Goal: Information Seeking & Learning: Learn about a topic

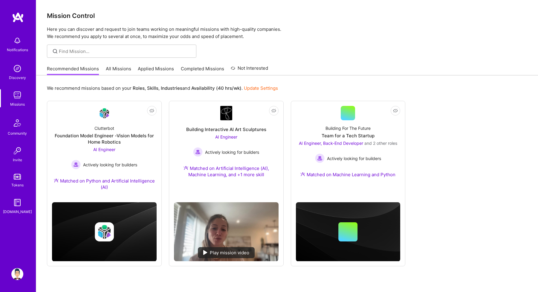
click at [117, 68] on link "All Missions" at bounding box center [118, 70] width 25 height 10
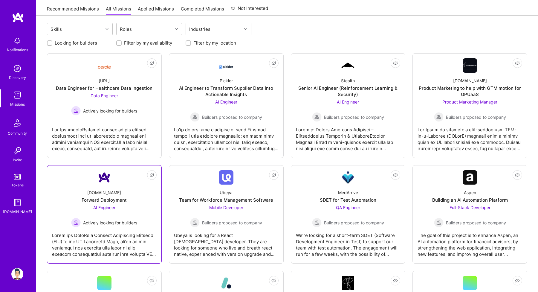
scroll to position [60, 0]
click at [120, 241] on div at bounding box center [104, 242] width 105 height 30
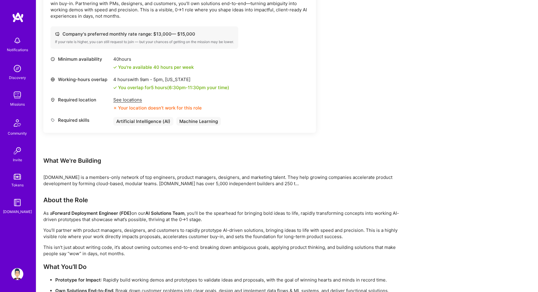
scroll to position [201, 0]
click at [111, 233] on p "You’ll partner with product managers, designers, and customers to rapidly proto…" at bounding box center [222, 232] width 359 height 13
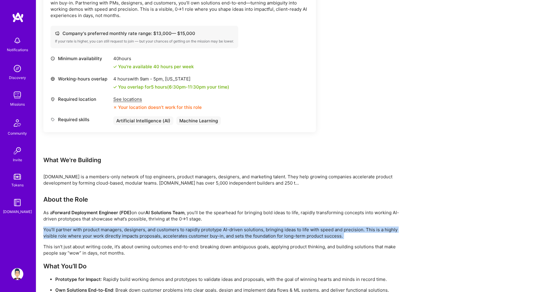
click at [111, 233] on p "You’ll partner with product managers, designers, and customers to rapidly proto…" at bounding box center [222, 232] width 359 height 13
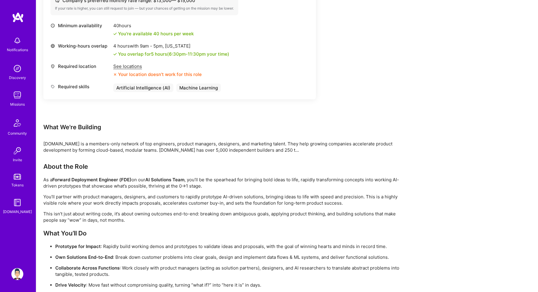
scroll to position [254, 0]
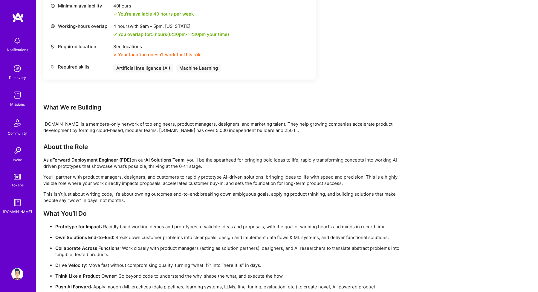
click at [113, 230] on ul "Prototype for Impact : Rapidly build working demos and prototypes to validate i…" at bounding box center [222, 259] width 359 height 73
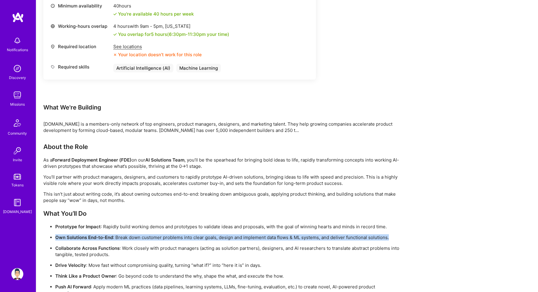
click at [112, 225] on p "Prototype for Impact : Rapidly build working demos and prototypes to validate i…" at bounding box center [228, 226] width 347 height 6
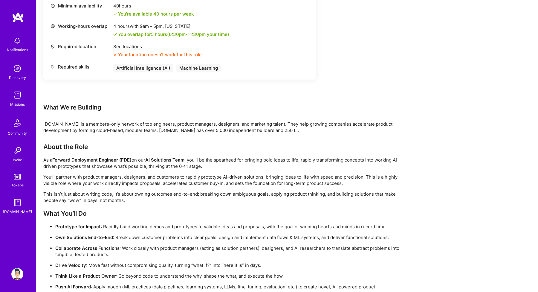
click at [112, 225] on p "Prototype for Impact : Rapidly build working demos and prototypes to validate i…" at bounding box center [228, 226] width 347 height 6
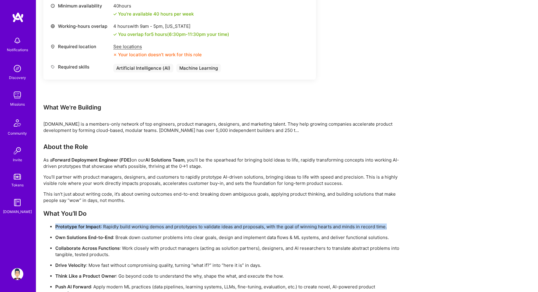
click at [112, 225] on p "Prototype for Impact : Rapidly build working demos and prototypes to validate i…" at bounding box center [228, 226] width 347 height 6
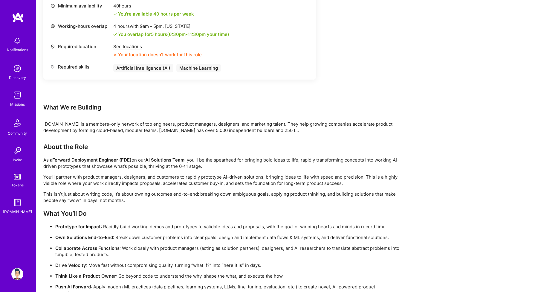
click at [120, 233] on ul "Prototype for Impact : Rapidly build working demos and prototypes to validate i…" at bounding box center [222, 259] width 359 height 73
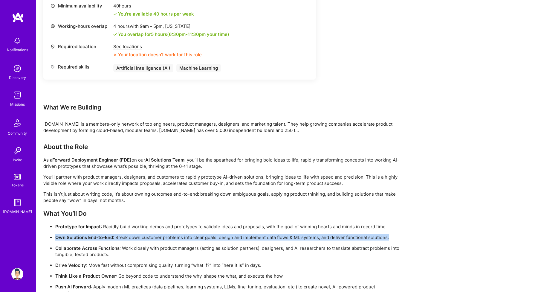
click at [127, 239] on p "Own Solutions End-to-End : Break down customer problems into clear goals, desig…" at bounding box center [228, 237] width 347 height 6
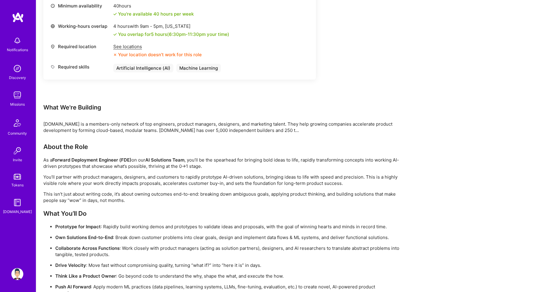
click at [127, 239] on p "Own Solutions End-to-End : Break down customer problems into clear goals, desig…" at bounding box center [228, 237] width 347 height 6
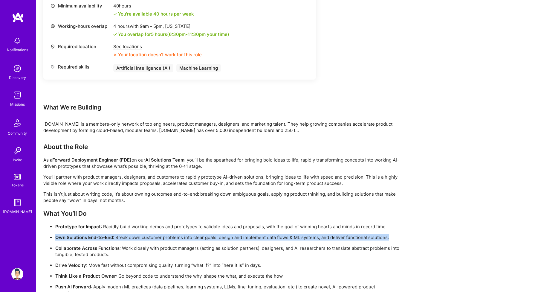
click at [127, 239] on p "Own Solutions End-to-End : Break down customer problems into clear goals, desig…" at bounding box center [228, 237] width 347 height 6
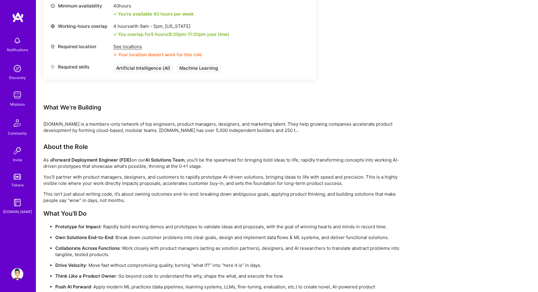
click at [132, 248] on p "Collaborate Across Functions : Work closely with product managers (acting as so…" at bounding box center [228, 251] width 347 height 13
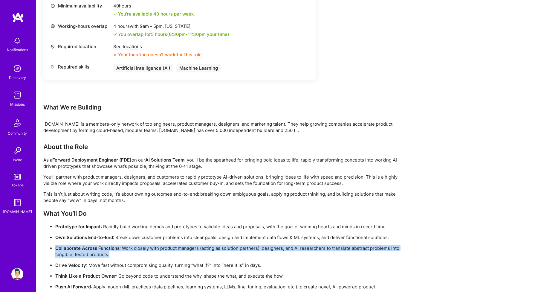
click at [132, 248] on p "Collaborate Across Functions : Work closely with product managers (acting as so…" at bounding box center [228, 251] width 347 height 13
click at [140, 264] on p "Drive Velocity : Move fast without compromising quality, turning “what if?” int…" at bounding box center [228, 265] width 347 height 6
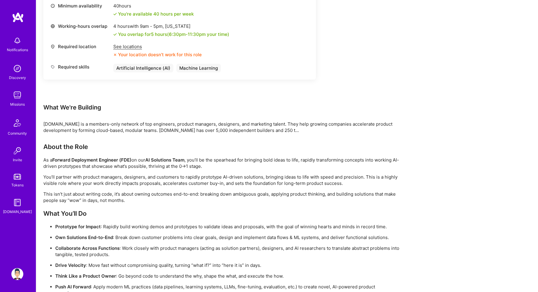
click at [140, 264] on p "Drive Velocity : Move fast without compromising quality, turning “what if?” int…" at bounding box center [228, 265] width 347 height 6
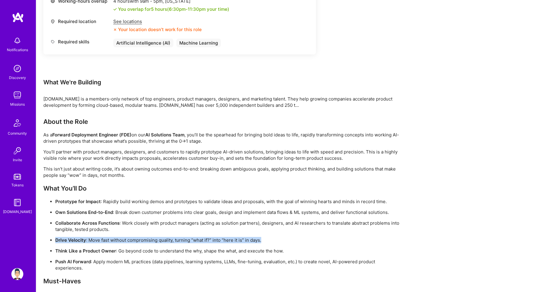
click at [140, 264] on p "Push AI Forward : Apply modern ML practices (data pipelines, learning systems, …" at bounding box center [228, 264] width 347 height 13
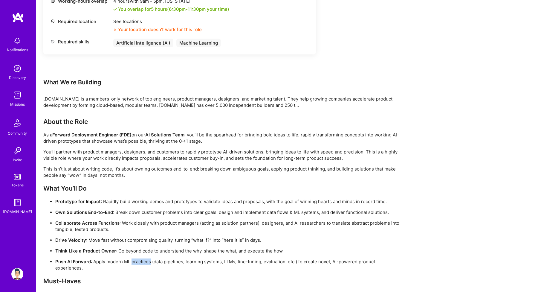
click at [140, 264] on p "Push AI Forward : Apply modern ML practices (data pipelines, learning systems, …" at bounding box center [228, 264] width 347 height 13
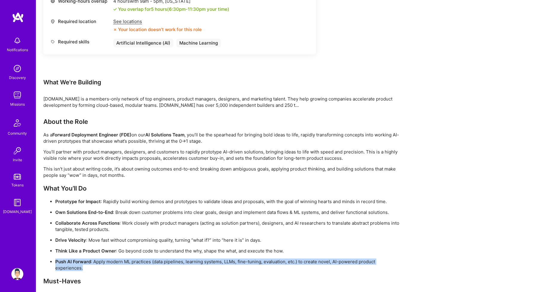
click at [140, 264] on p "Push AI Forward : Apply modern ML practices (data pipelines, learning systems, …" at bounding box center [228, 264] width 347 height 13
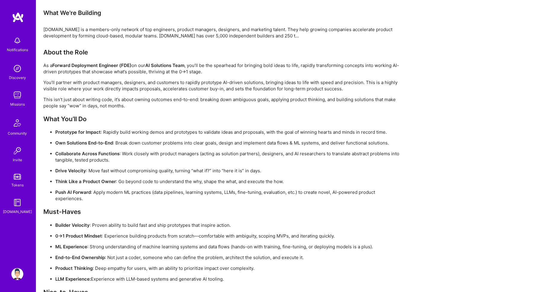
scroll to position [358, 0]
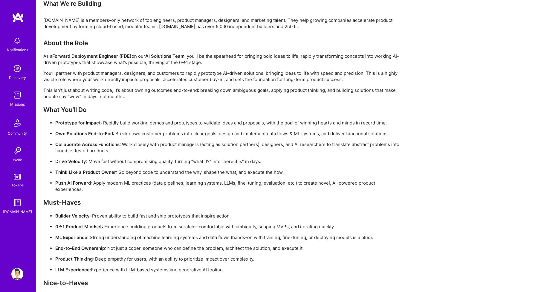
click at [103, 218] on p "Builder Velocity : Proven ability to build fast and ship prototypes that inspir…" at bounding box center [228, 216] width 347 height 6
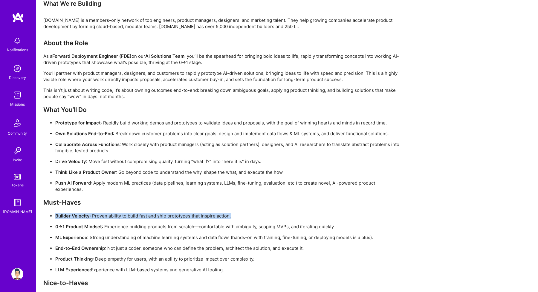
click at [103, 218] on p "Builder Velocity : Proven ability to build fast and ship prototypes that inspir…" at bounding box center [228, 216] width 347 height 6
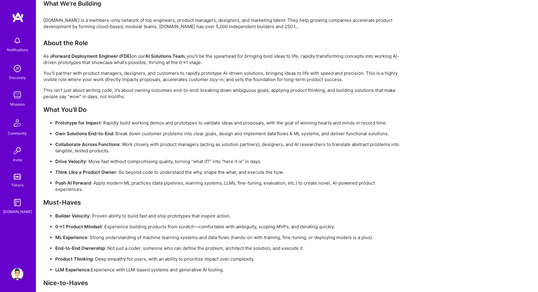
click at [108, 226] on p "0→1 Product Mindset : Experience building products from scratch—comfortable wit…" at bounding box center [228, 226] width 347 height 6
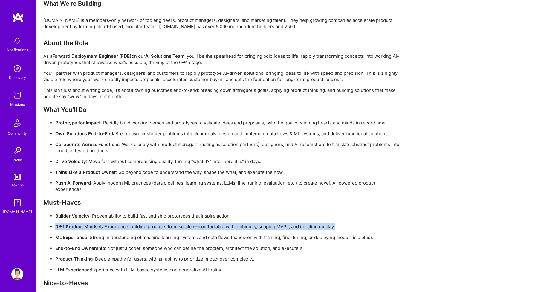
click at [112, 237] on p "ML Experience : Strong understanding of machine learning systems and data flows…" at bounding box center [228, 237] width 347 height 6
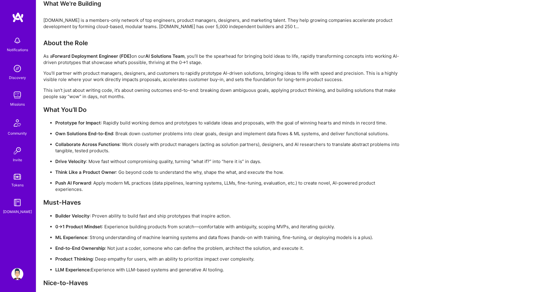
click at [112, 237] on p "ML Experience : Strong understanding of machine learning systems and data flows…" at bounding box center [228, 237] width 347 height 6
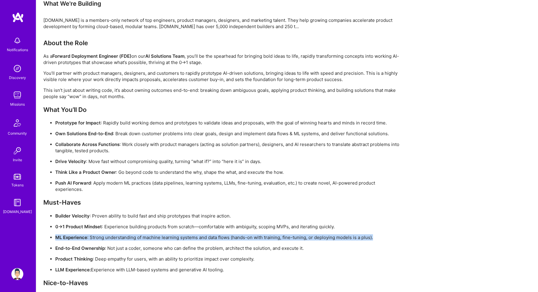
click at [112, 237] on p "ML Experience : Strong understanding of machine learning systems and data flows…" at bounding box center [228, 237] width 347 height 6
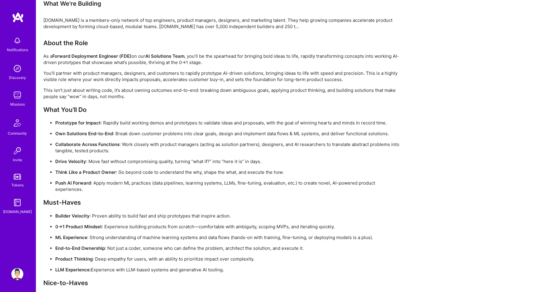
click at [120, 247] on p "End-to-End Ownership : Not just a coder, someone who can define the problem, ar…" at bounding box center [228, 248] width 347 height 6
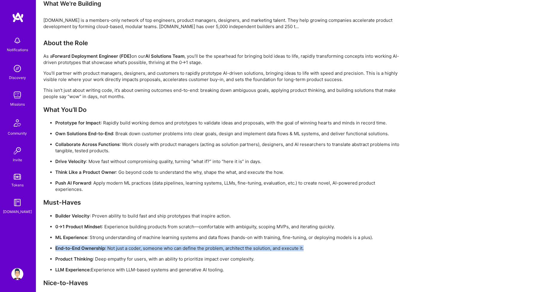
click at [120, 259] on p "Product Thinking : Deep empathy for users, with an ability to prioritize impact…" at bounding box center [228, 259] width 347 height 6
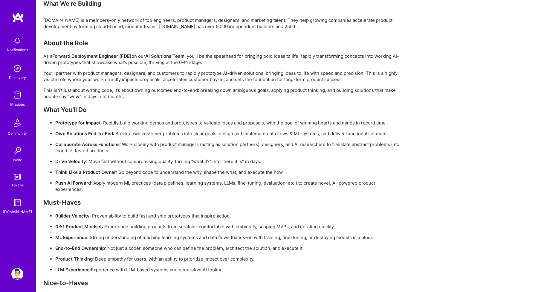
click at [120, 259] on p "Product Thinking : Deep empathy for users, with an ability to prioritize impact…" at bounding box center [228, 259] width 347 height 6
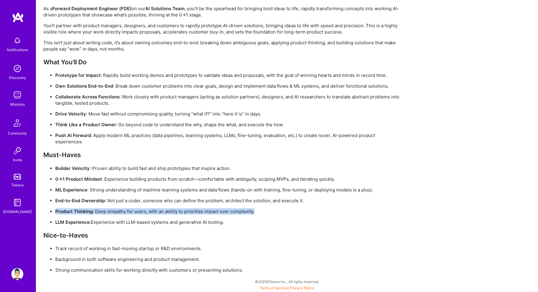
scroll to position [405, 0]
click at [120, 259] on p "Background in both software engineering and product management." at bounding box center [228, 259] width 347 height 6
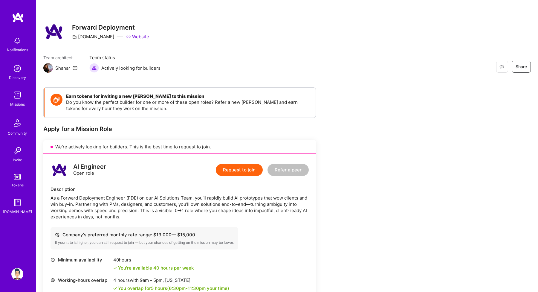
scroll to position [0, 0]
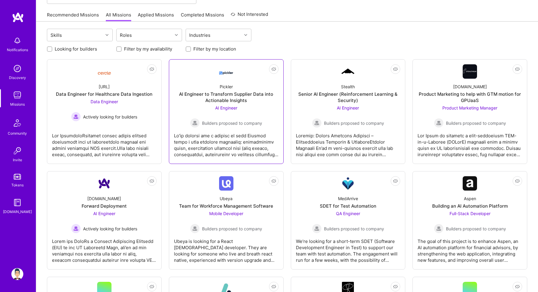
scroll to position [48, 0]
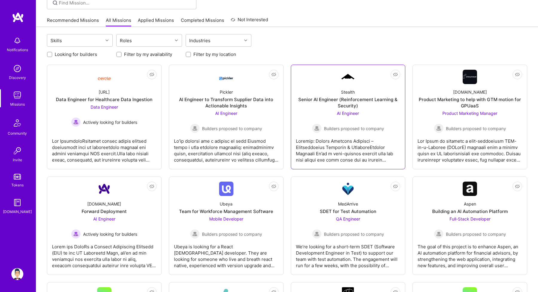
click at [309, 146] on div at bounding box center [348, 148] width 105 height 30
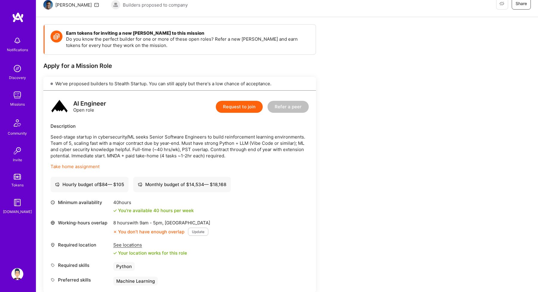
scroll to position [104, 0]
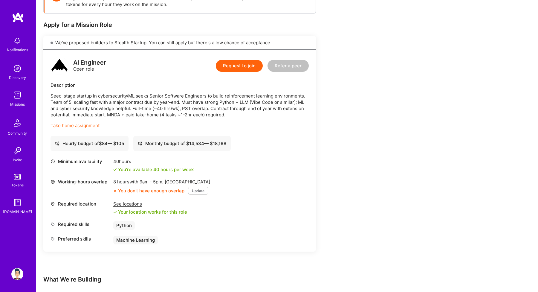
click at [135, 109] on p "Seed-stage startup in cybersecurity/ML seeks Senior Software Engineers to build…" at bounding box center [180, 105] width 258 height 25
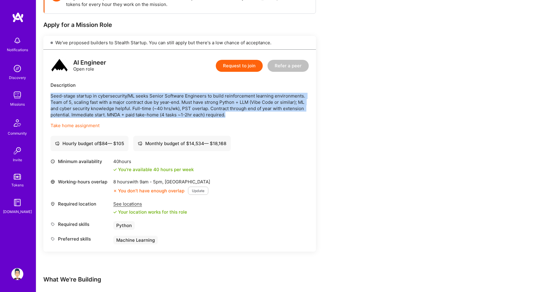
click at [135, 109] on p "Seed-stage startup in cybersecurity/ML seeks Senior Software Engineers to build…" at bounding box center [180, 105] width 258 height 25
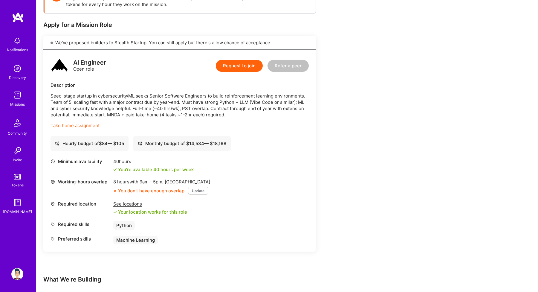
click at [91, 125] on link "Take home assignment" at bounding box center [75, 126] width 49 height 6
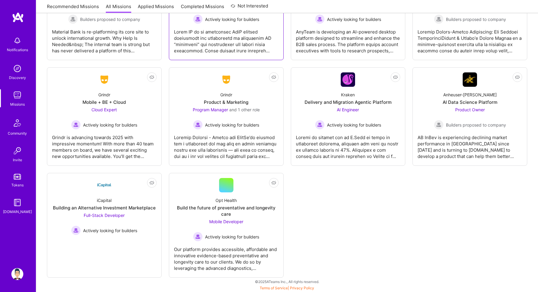
scroll to position [1151, 0]
